Goal: Information Seeking & Learning: Find specific fact

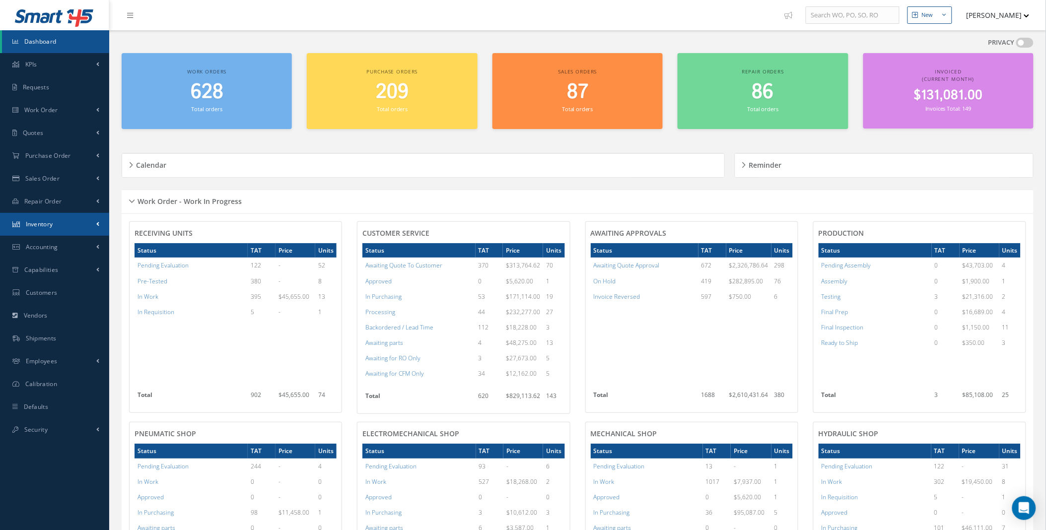
click at [98, 224] on span at bounding box center [97, 224] width 3 height 8
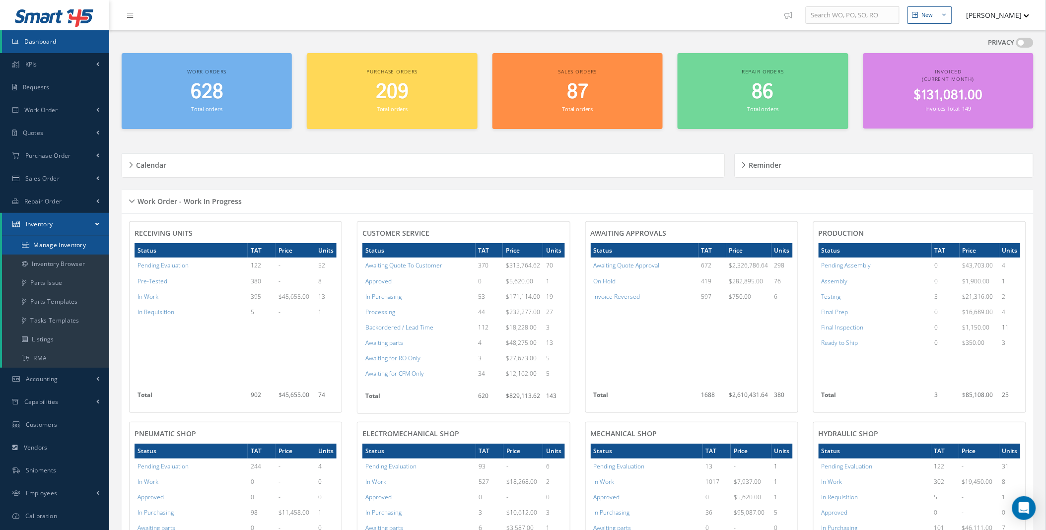
click at [82, 246] on link "Manage Inventory" at bounding box center [55, 245] width 107 height 19
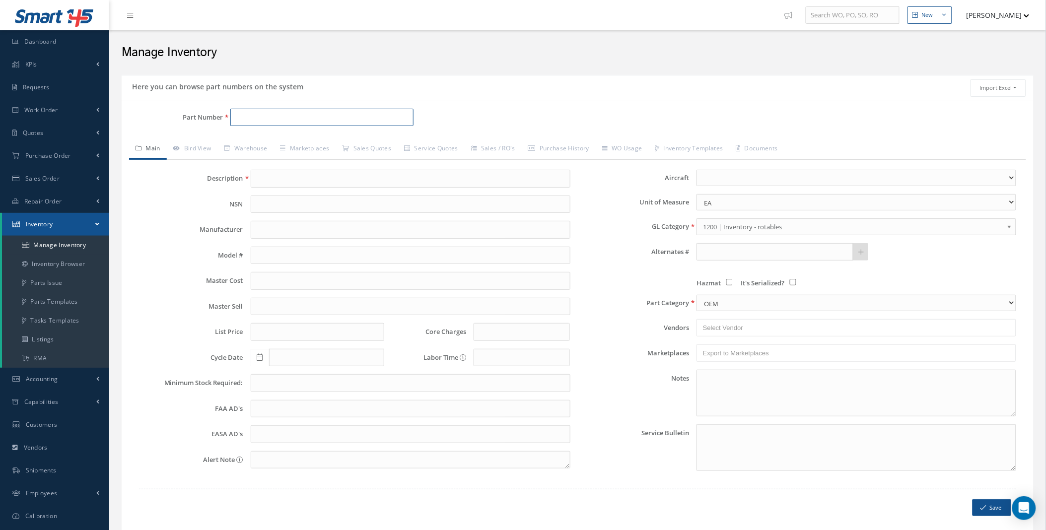
click at [252, 118] on input "Part Number" at bounding box center [321, 118] width 183 height 18
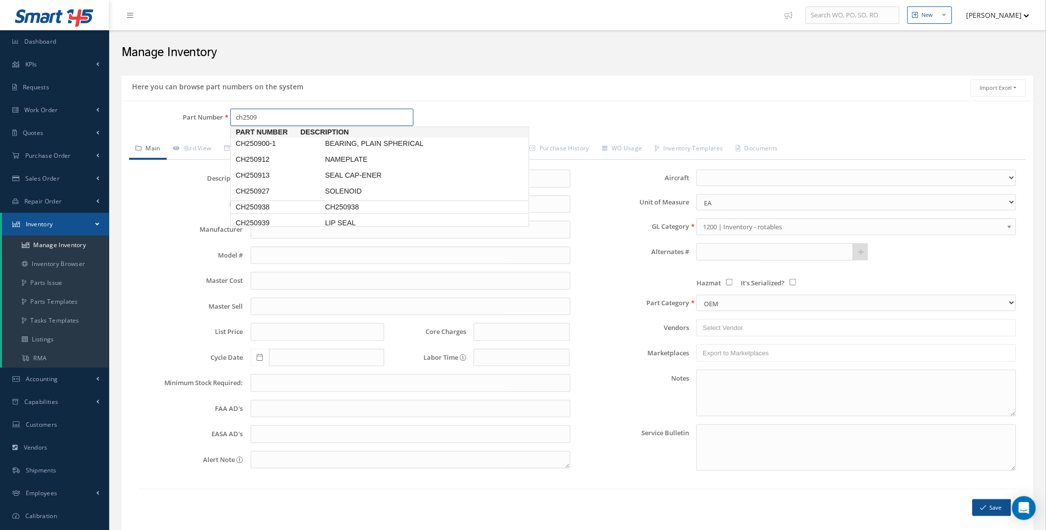
scroll to position [1, 0]
click at [348, 222] on span "LIP SEAL" at bounding box center [397, 222] width 149 height 10
type input "CH250939"
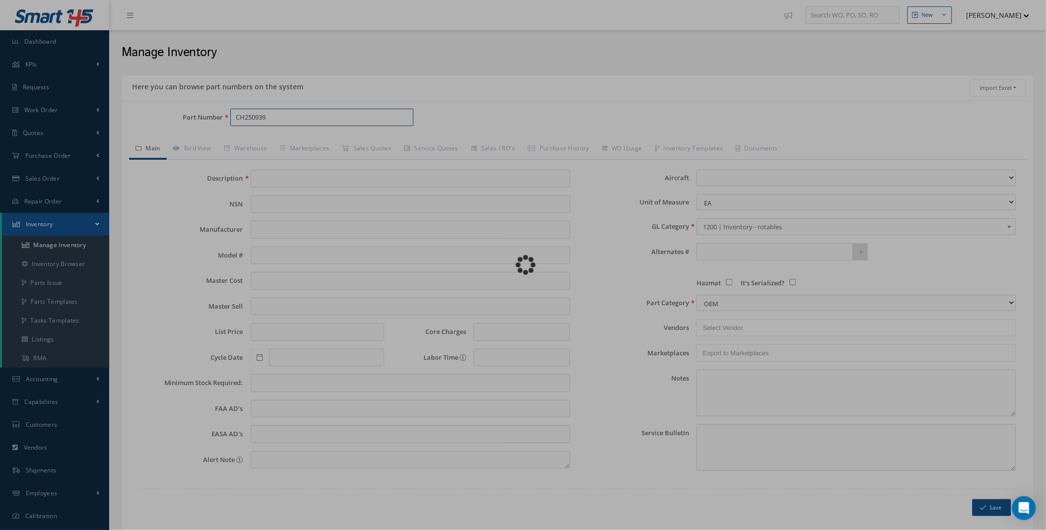
type input "LIP SEAL"
type input "[PERSON_NAME]"
type input "0.00"
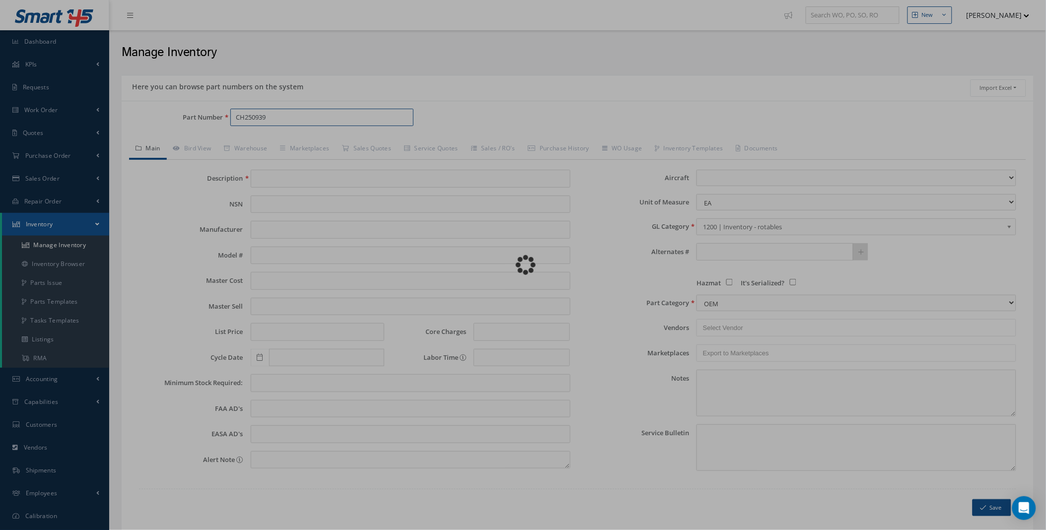
type input "0.00"
select select
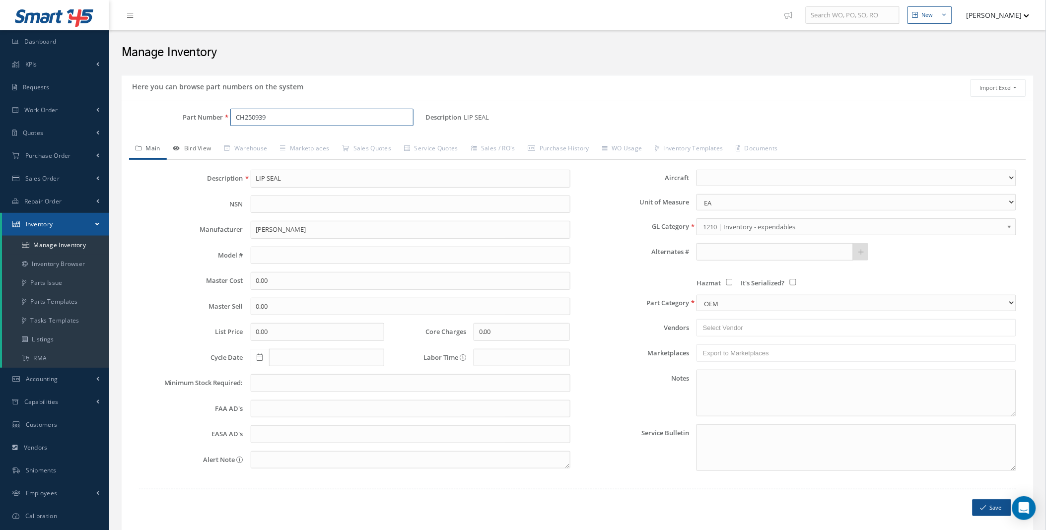
type input "CH250939"
click at [201, 146] on link "Bird View" at bounding box center [192, 149] width 51 height 21
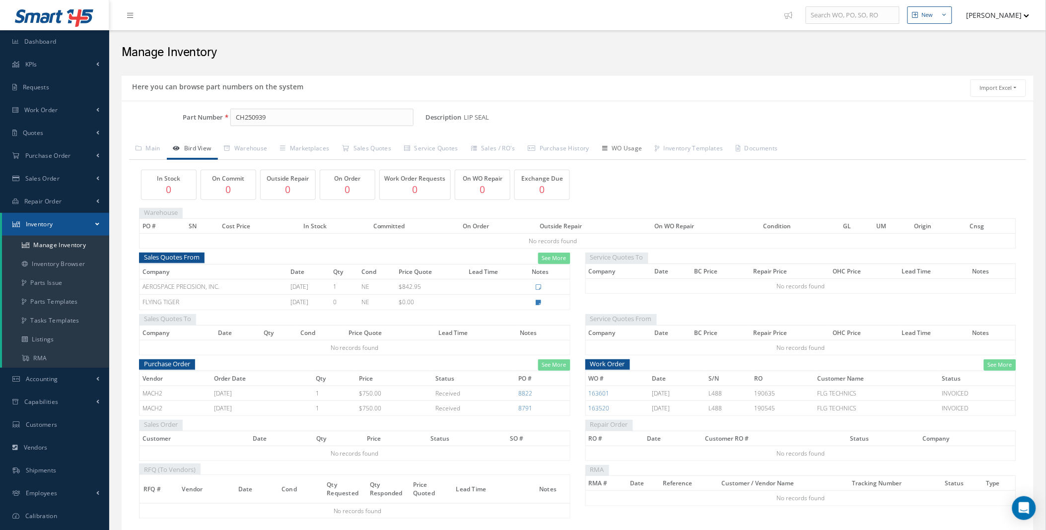
click at [636, 152] on link "WO Usage" at bounding box center [622, 149] width 53 height 21
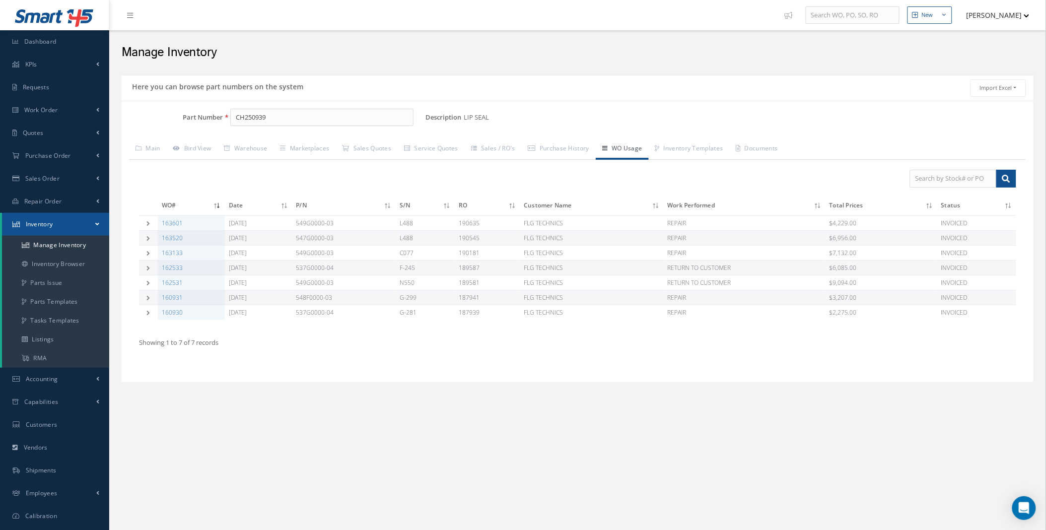
drag, startPoint x: 315, startPoint y: 222, endPoint x: 343, endPoint y: 224, distance: 27.9
click at [343, 224] on td "549G0000-03" at bounding box center [344, 223] width 103 height 15
drag, startPoint x: 343, startPoint y: 224, endPoint x: 328, endPoint y: 222, distance: 15.0
copy td "549G0000"
click at [88, 404] on link "Capabilities" at bounding box center [54, 402] width 109 height 23
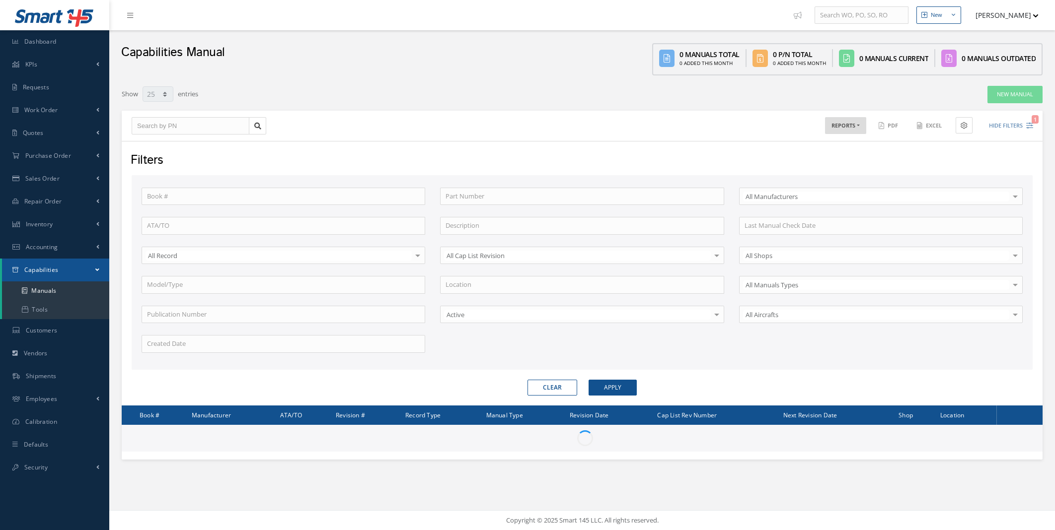
select select "25"
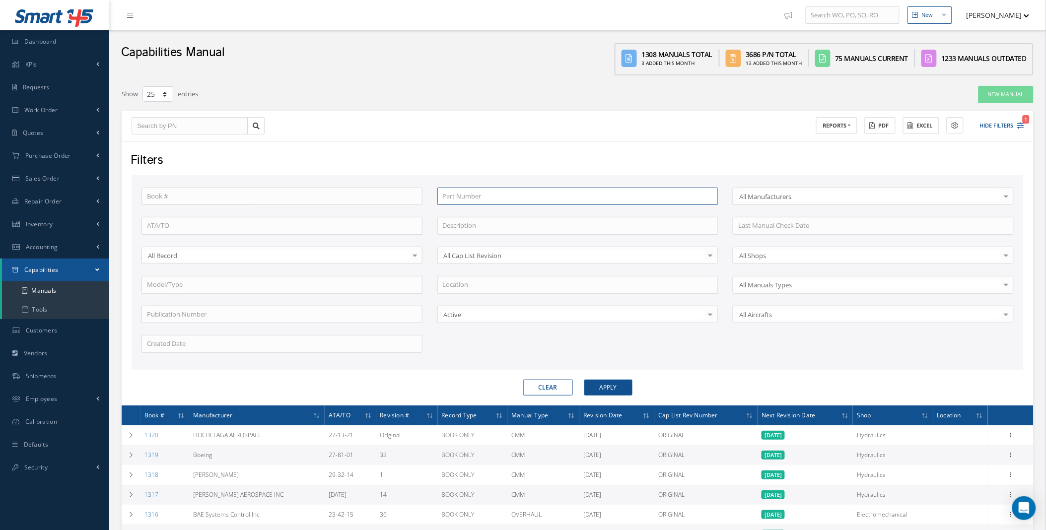
click at [508, 196] on input "text" at bounding box center [578, 197] width 281 height 18
paste input "549G0000"
type input "549G0000"
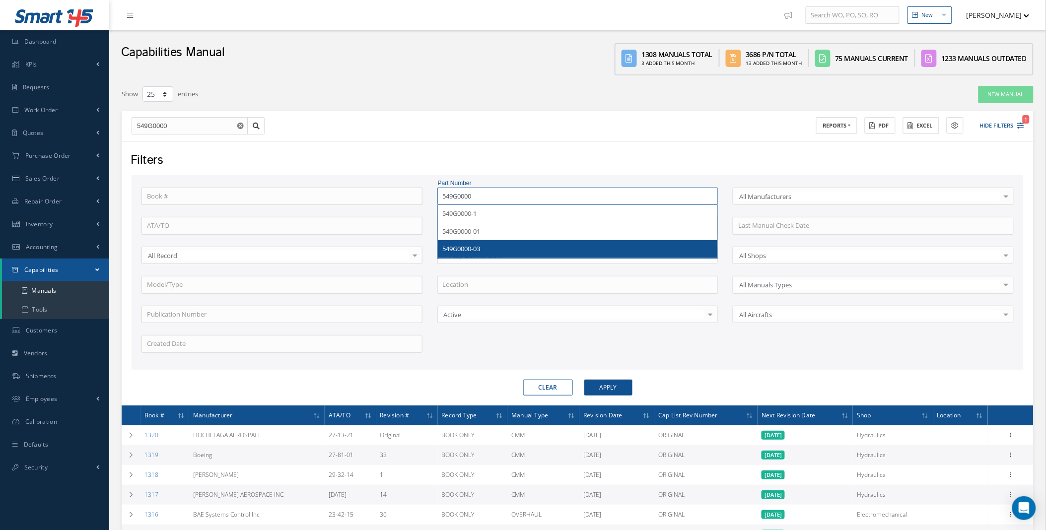
type input "549G0000"
click at [601, 381] on button "Apply" at bounding box center [609, 388] width 48 height 16
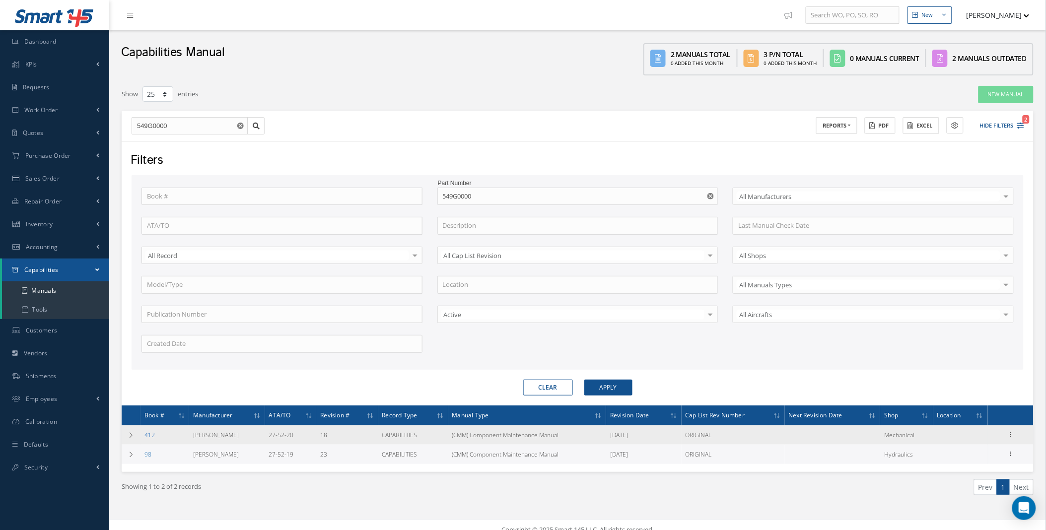
click at [148, 436] on link "412" at bounding box center [150, 435] width 10 height 8
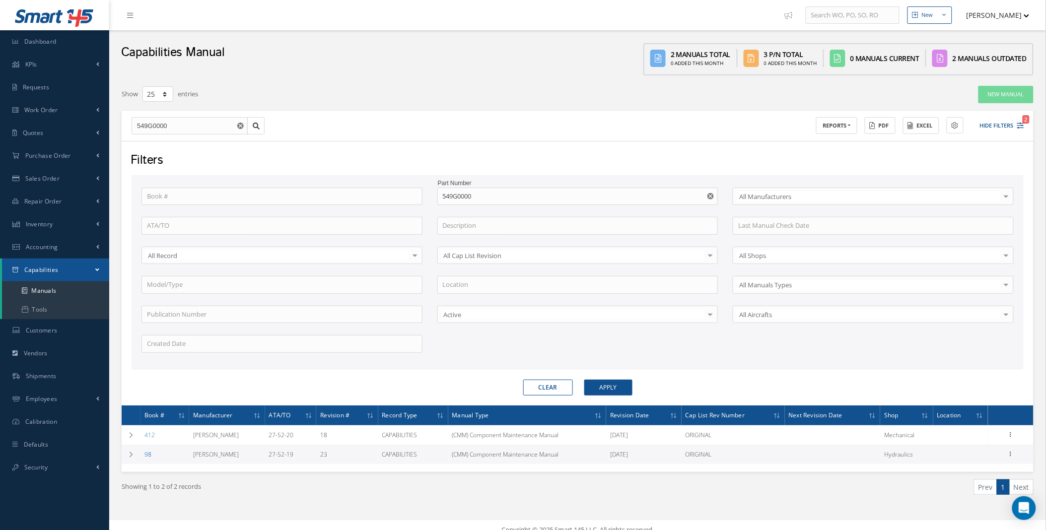
click at [146, 454] on link "98" at bounding box center [148, 454] width 7 height 8
drag, startPoint x: 479, startPoint y: 194, endPoint x: 428, endPoint y: 197, distance: 50.8
click at [428, 197] on div "Book # Part Number 549G0000 549G0000-1 549G0000-01 549G0000-03 Select All Manuf…" at bounding box center [578, 276] width 888 height 177
type input "5"
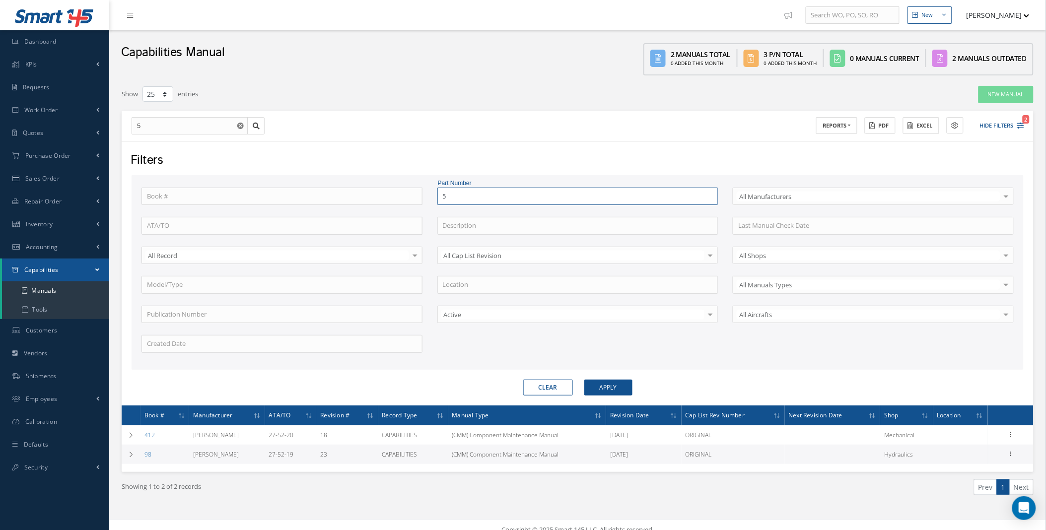
type input "53"
type input "537"
type input "537g"
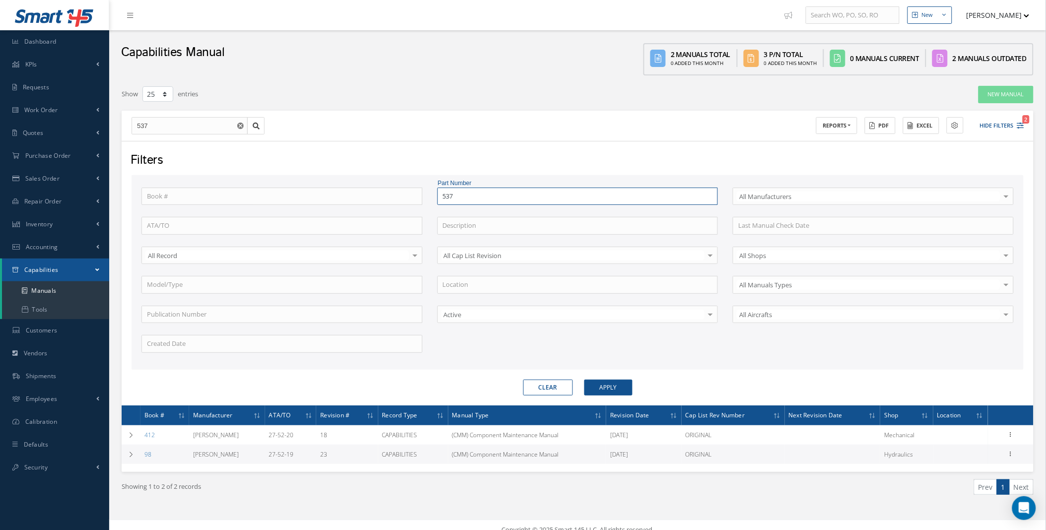
type input "537g"
type input "537g0"
type input "537g00"
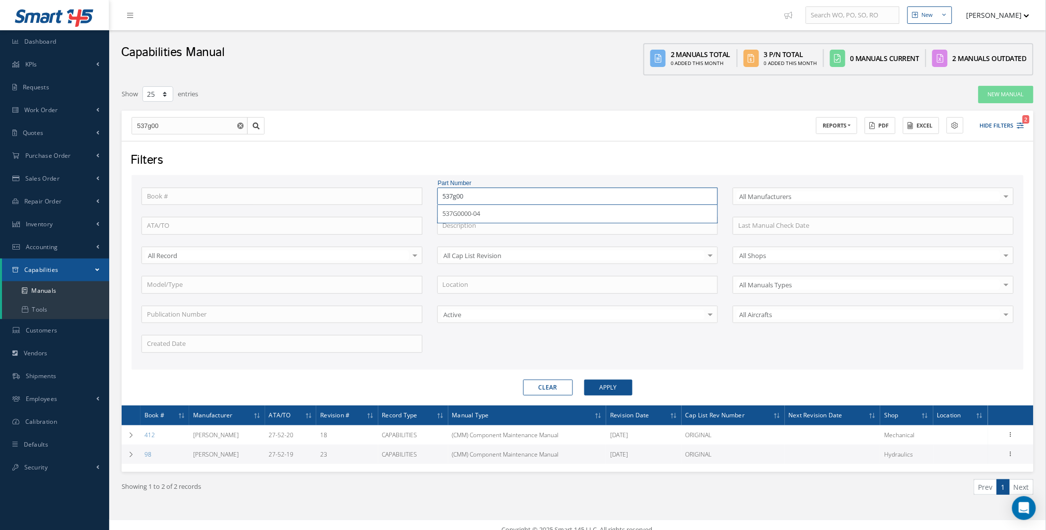
type input "537g000"
type input "537g0000"
click at [585, 380] on button "Apply" at bounding box center [609, 388] width 48 height 16
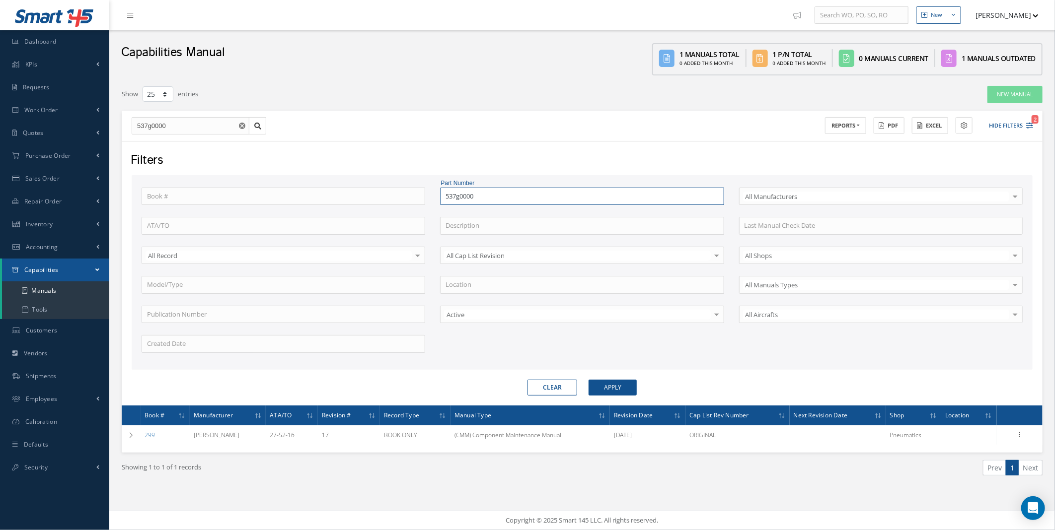
type input "537g000"
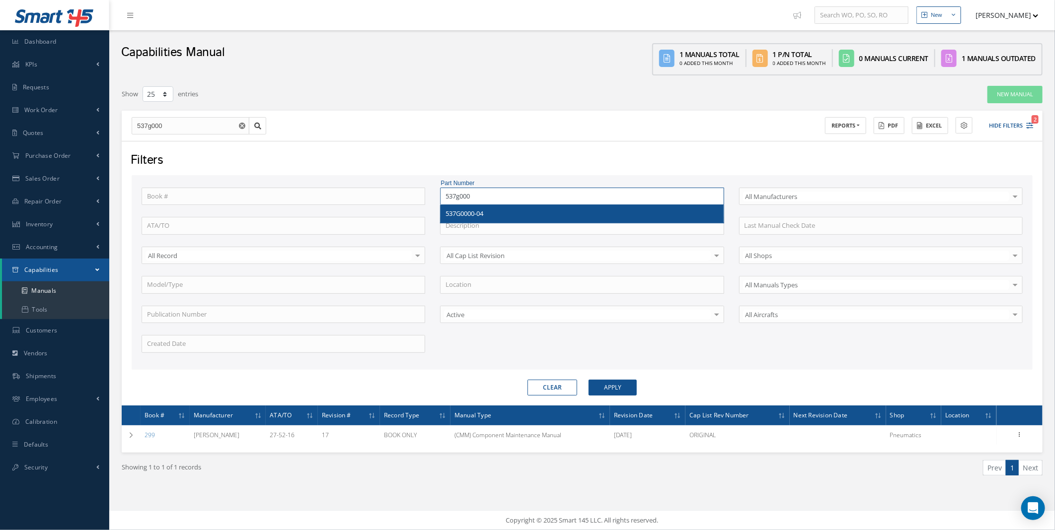
type input "537g00"
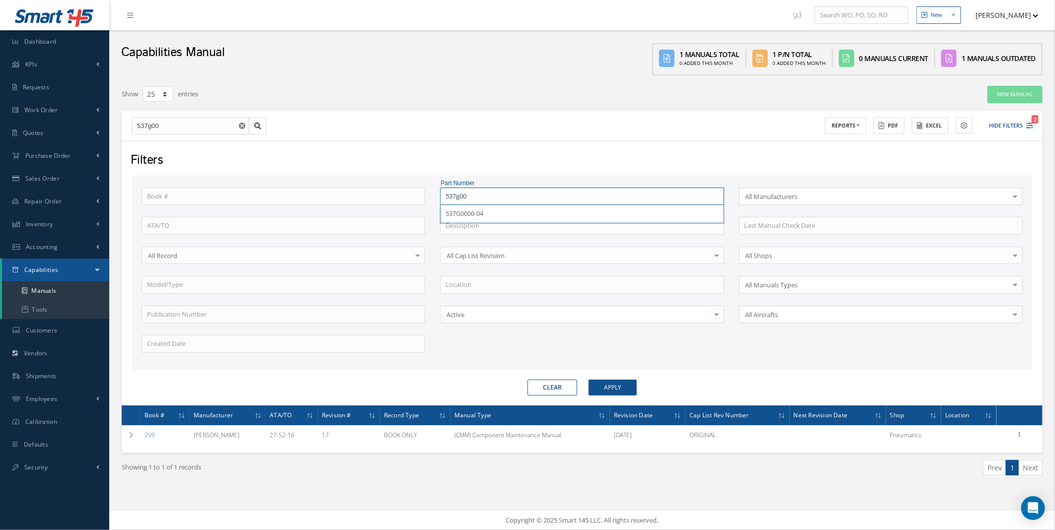
type input "537g0"
type input "537g"
type input "537"
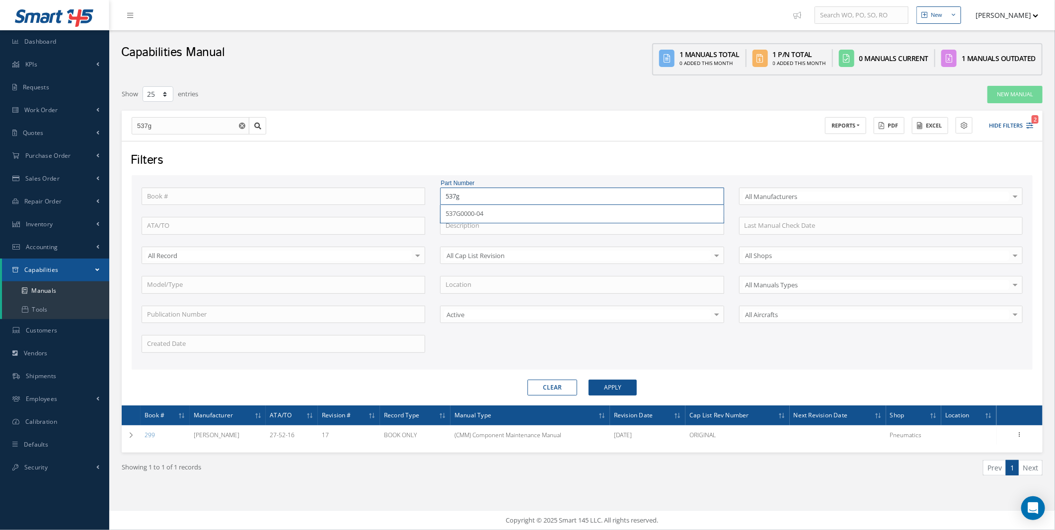
type input "537"
type input "53"
type input "5"
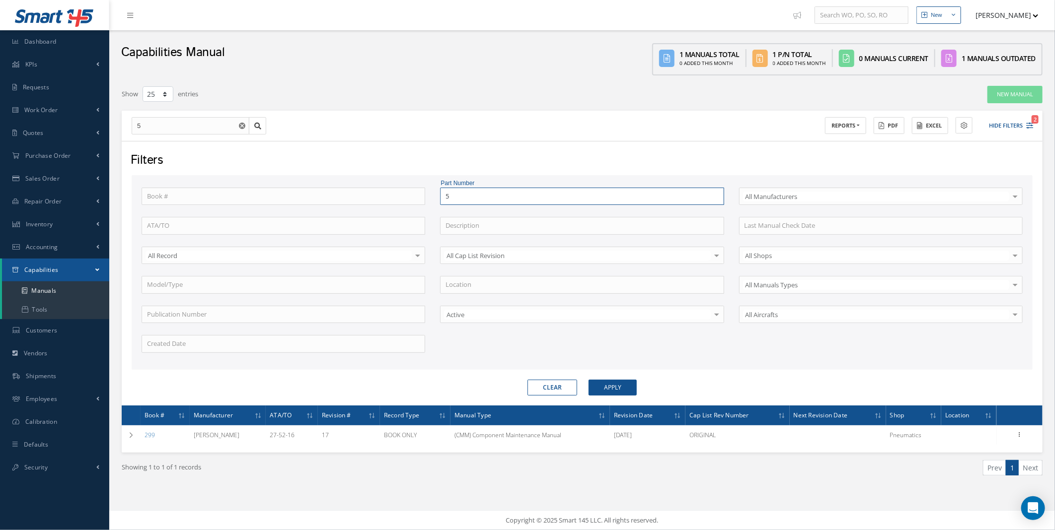
type input "54"
type input "547"
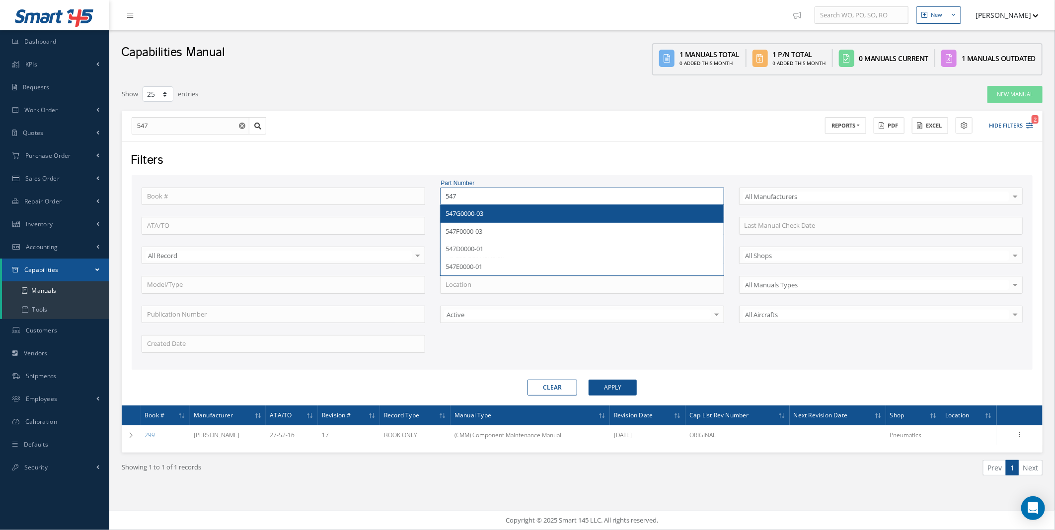
type input "547g"
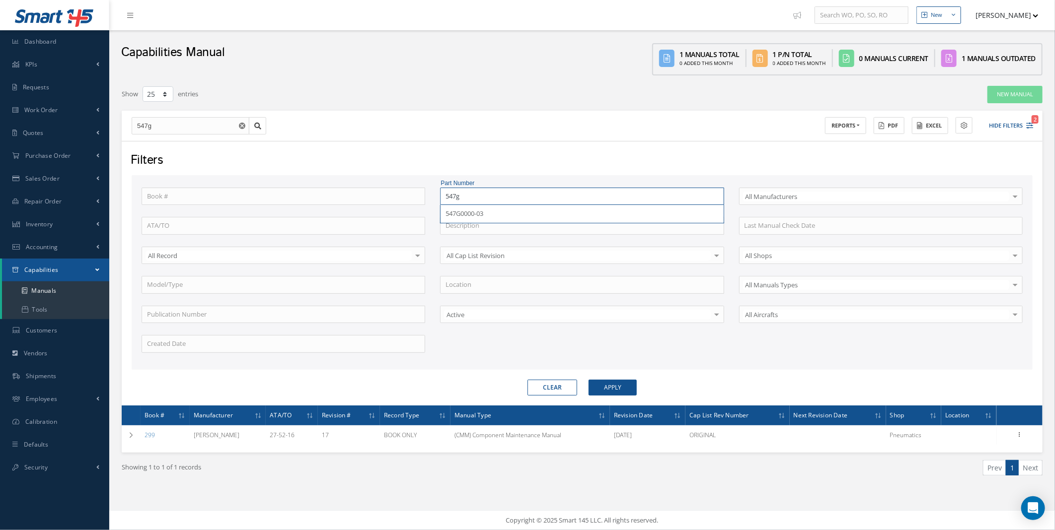
type input "547g"
click at [589, 380] on button "Apply" at bounding box center [613, 388] width 48 height 16
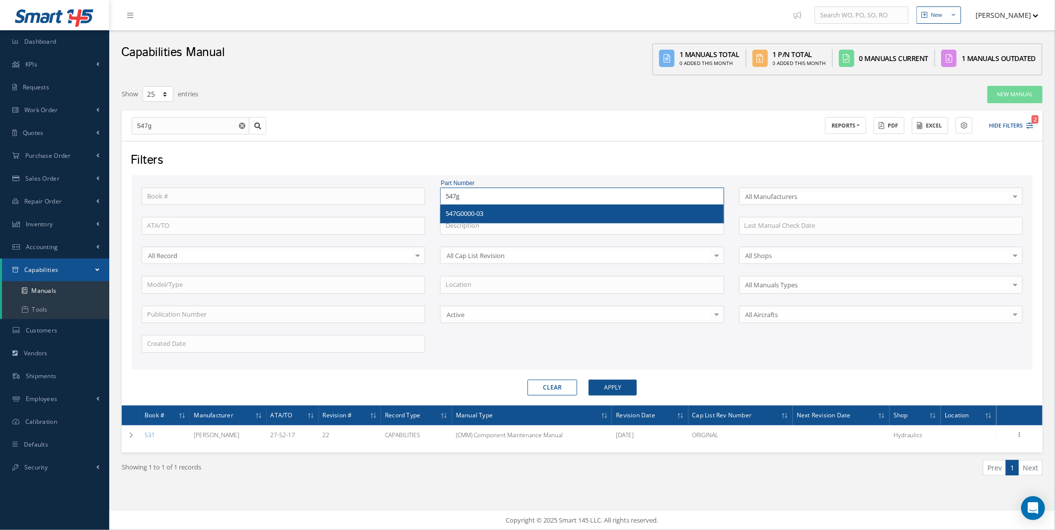
drag, startPoint x: 481, startPoint y: 196, endPoint x: 433, endPoint y: 193, distance: 48.3
click at [433, 193] on div "Part Number 547g 547G0000-03" at bounding box center [582, 197] width 298 height 18
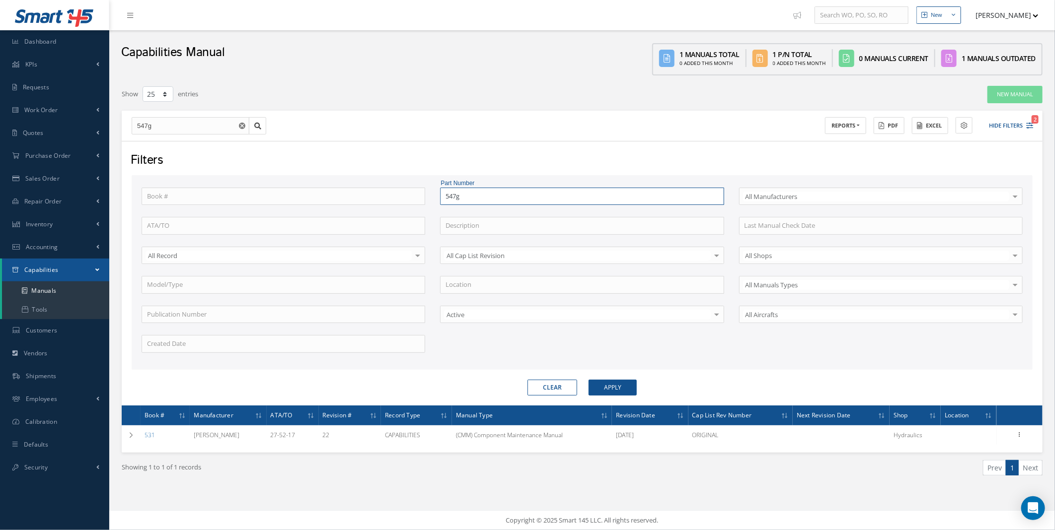
type input "5"
type input "54"
type input "549"
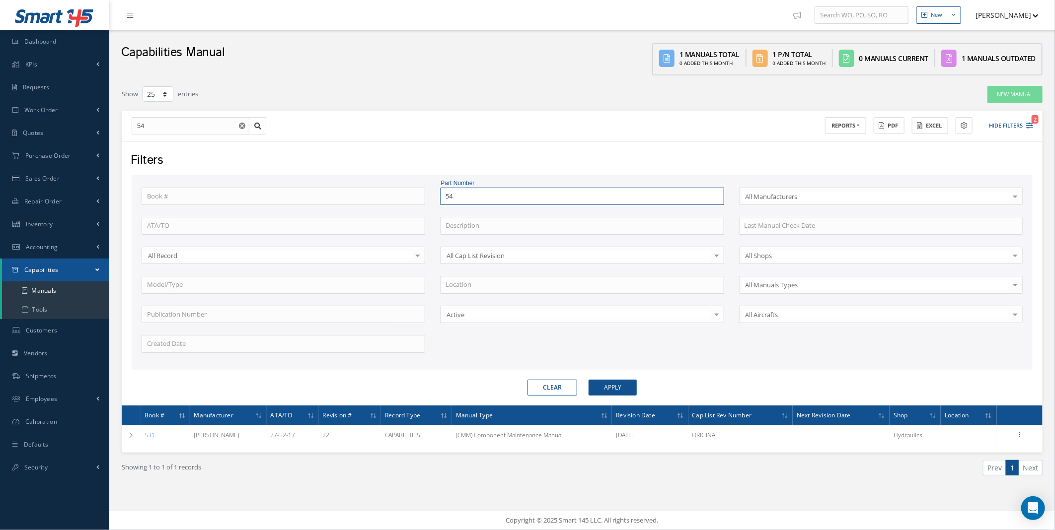
type input "549"
type input "549g"
click at [589, 380] on button "Apply" at bounding box center [613, 388] width 48 height 16
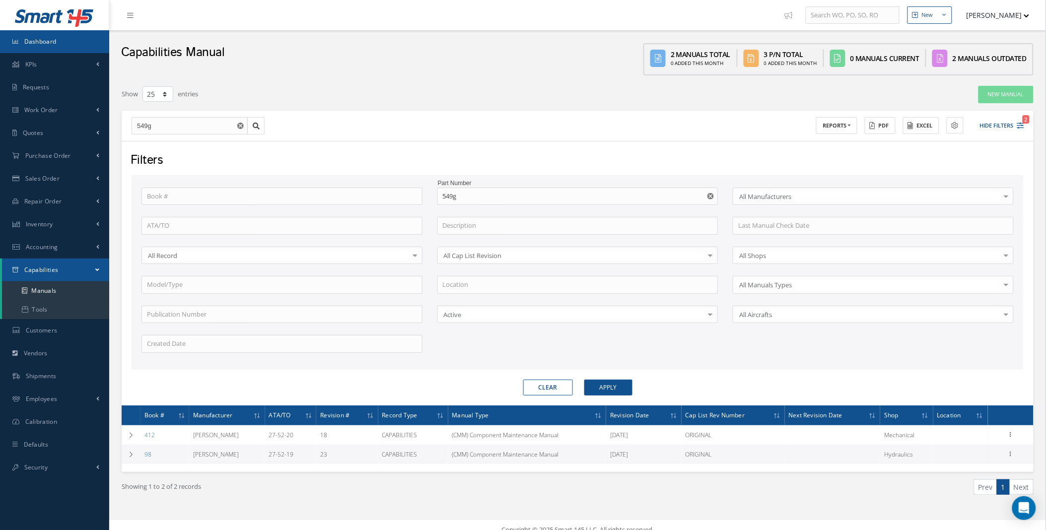
click at [52, 45] on span "Dashboard" at bounding box center [40, 41] width 32 height 8
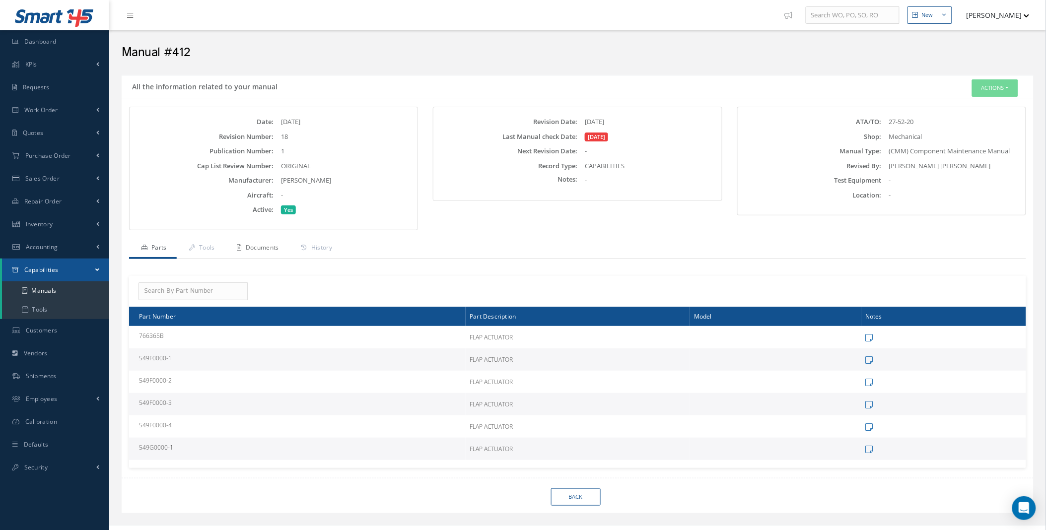
click at [276, 249] on link "Documents" at bounding box center [257, 248] width 64 height 21
